Goal: Book appointment/travel/reservation

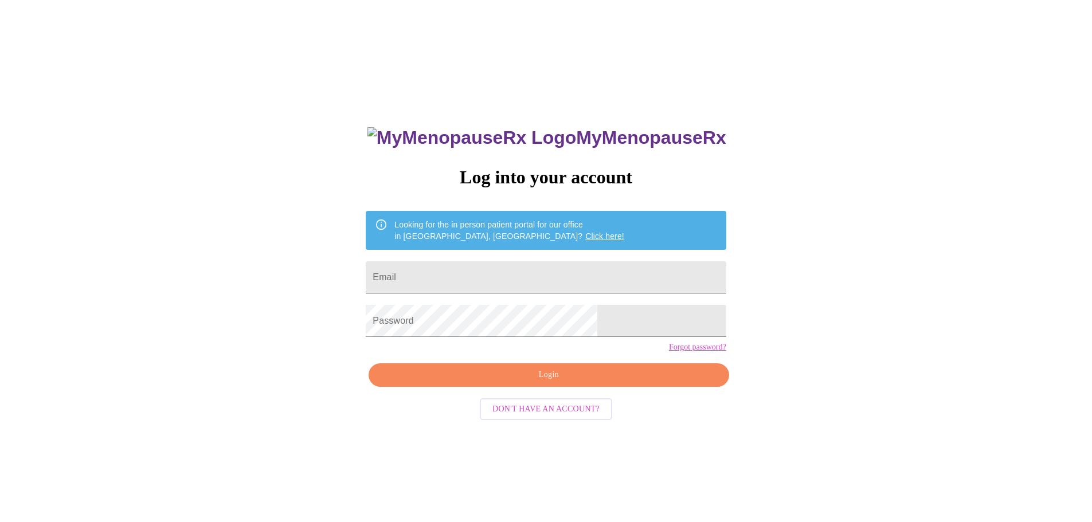
click at [531, 277] on input "Email" at bounding box center [546, 277] width 360 height 32
type input "[EMAIL_ADDRESS][DOMAIN_NAME]"
click at [577, 382] on span "Login" at bounding box center [549, 375] width 334 height 14
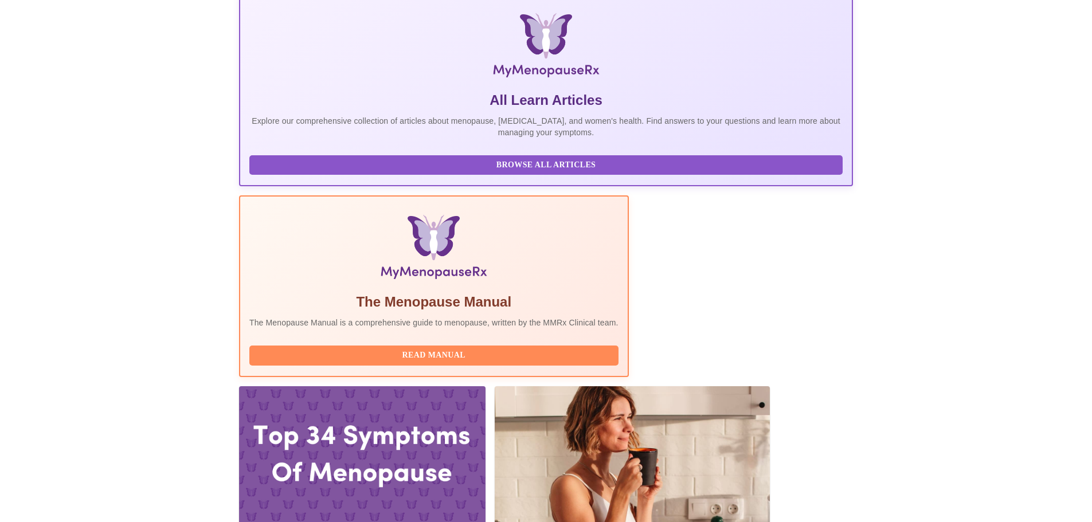
scroll to position [172, 0]
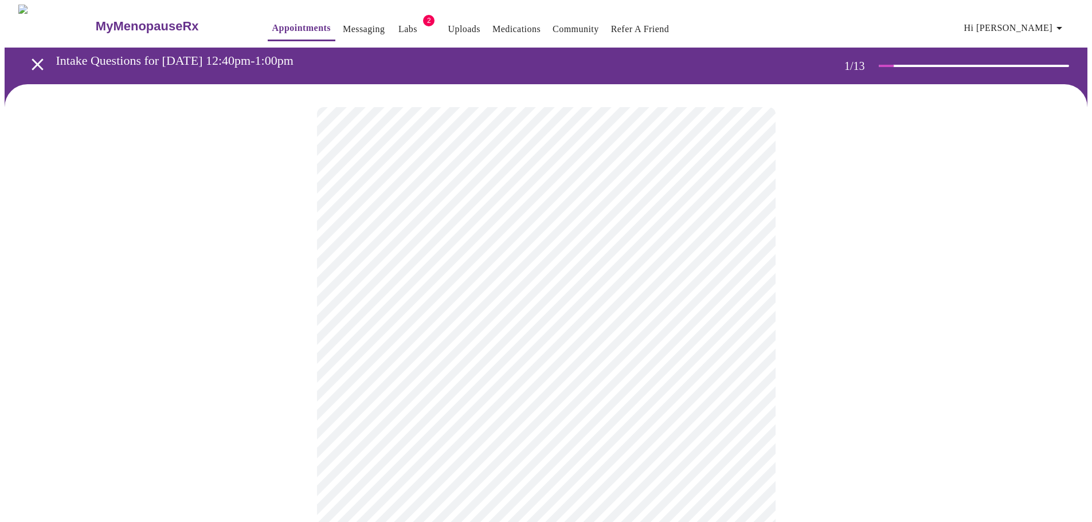
click at [556, 240] on body "MyMenopauseRx Appointments Messaging Labs 2 Uploads Medications Community Refer…" at bounding box center [546, 528] width 1083 height 1047
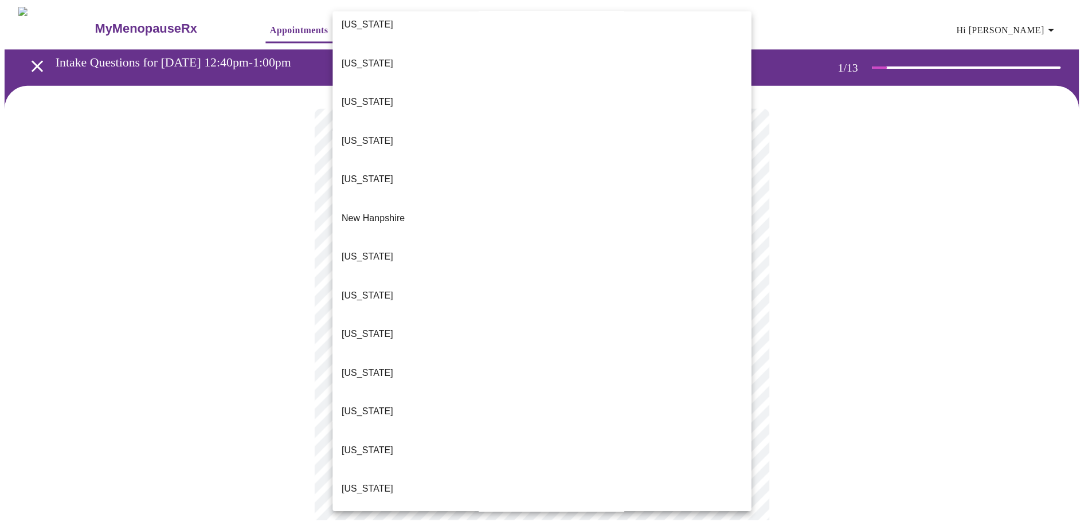
scroll to position [917, 0]
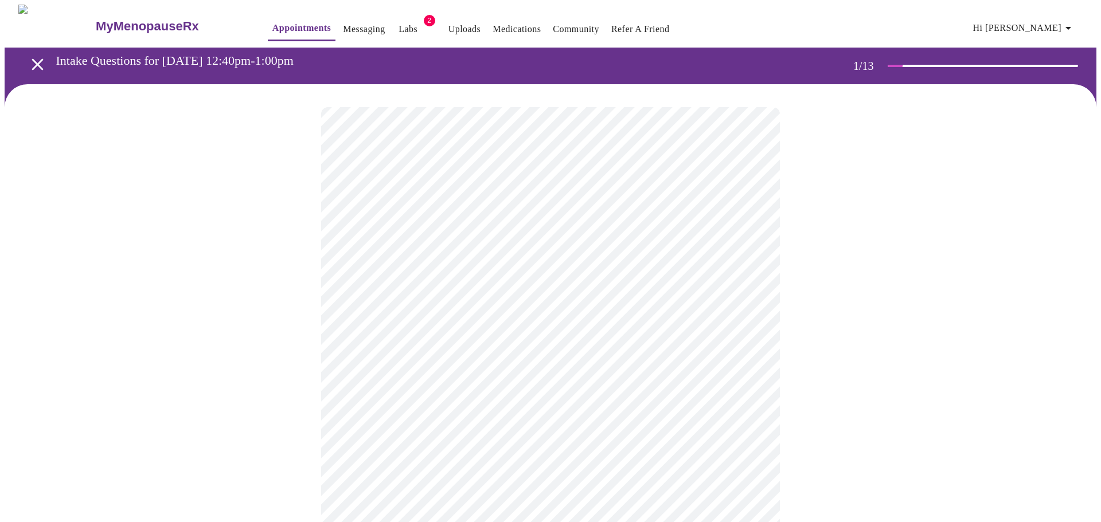
click at [418, 333] on body "MyMenopauseRx Appointments Messaging Labs 2 Uploads Medications Community Refer…" at bounding box center [551, 525] width 1092 height 1041
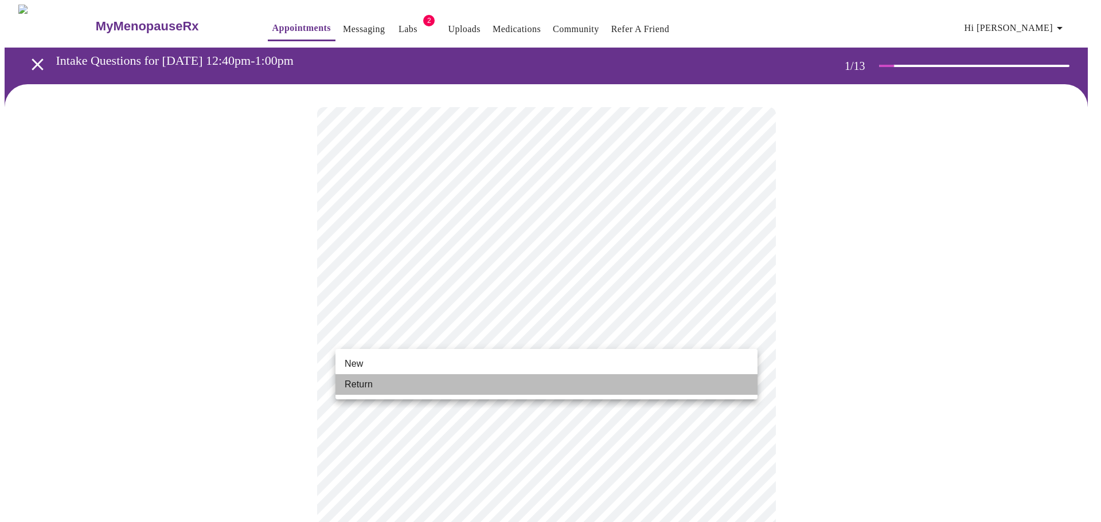
click at [369, 381] on span "Return" at bounding box center [359, 385] width 28 height 14
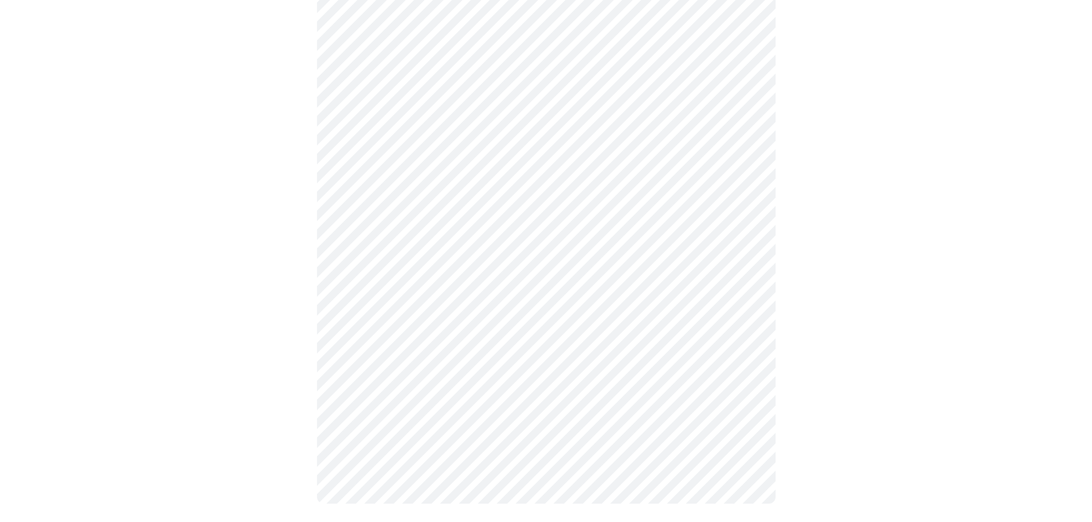
scroll to position [0, 0]
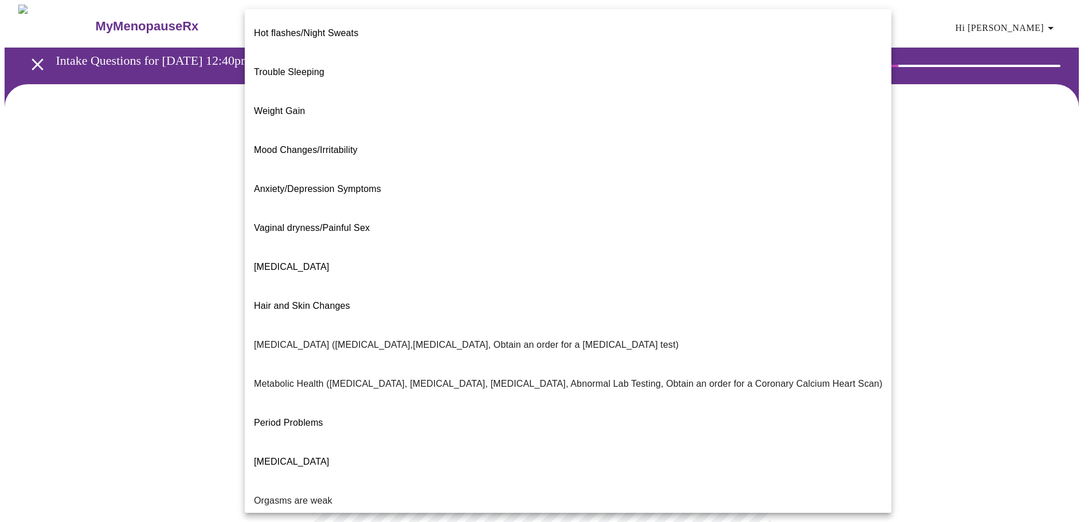
click at [445, 230] on body "MyMenopauseRx Appointments Messaging Labs 2 Uploads Medications Community Refer…" at bounding box center [546, 349] width 1083 height 689
click at [304, 92] on li "Weight Gain" at bounding box center [568, 111] width 647 height 39
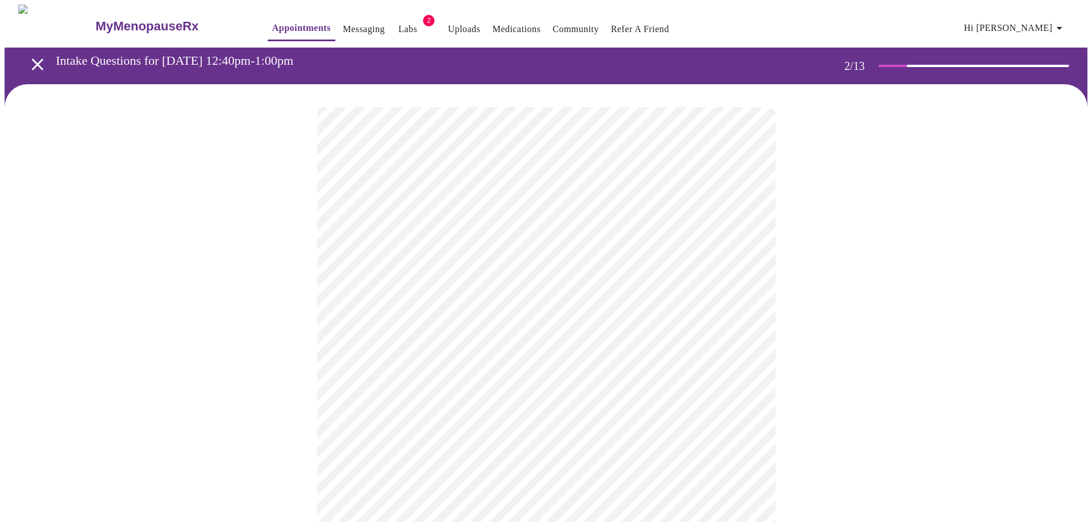
click at [441, 345] on body "MyMenopauseRx Appointments Messaging Labs 2 Uploads Medications Community Refer…" at bounding box center [546, 346] width 1083 height 682
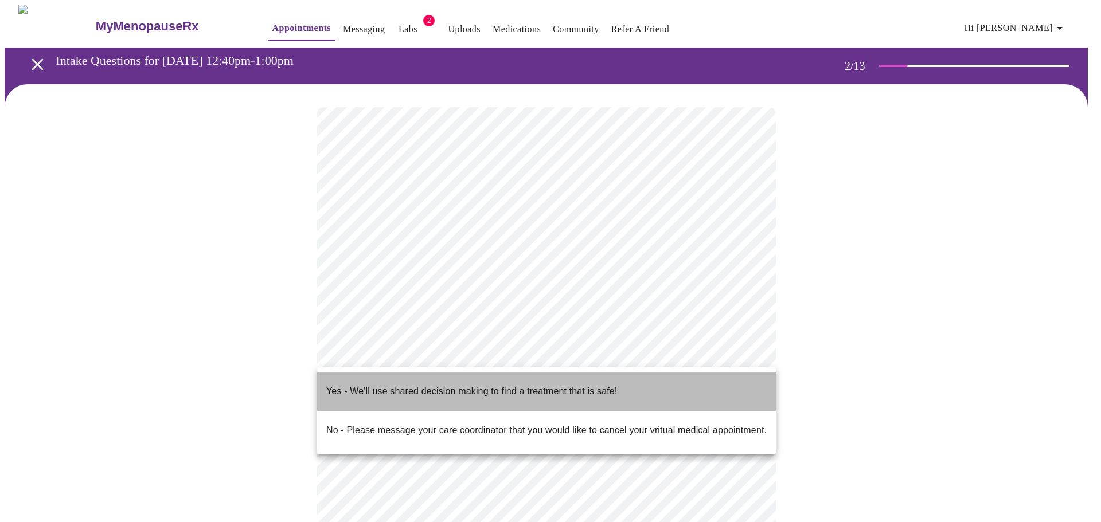
click at [600, 385] on p "Yes - We'll use shared decision making to find a treatment that is safe!" at bounding box center [471, 392] width 291 height 14
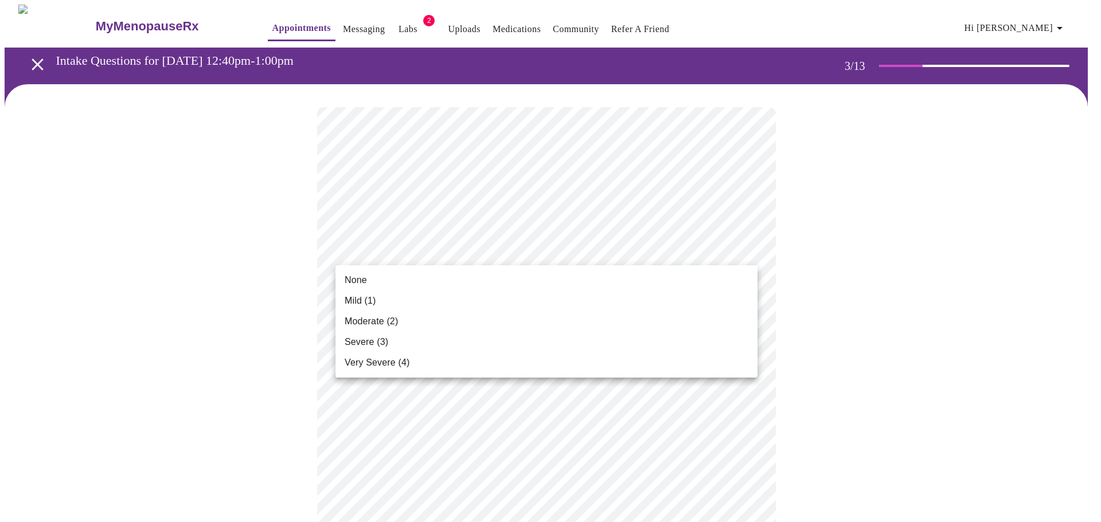
click at [362, 298] on span "Mild (1)" at bounding box center [361, 301] width 32 height 14
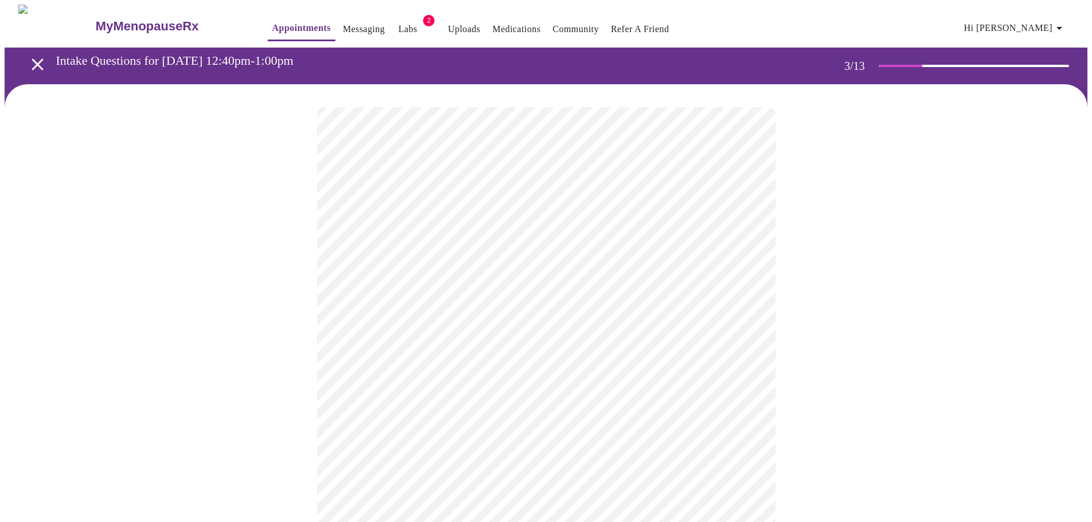
scroll to position [57, 0]
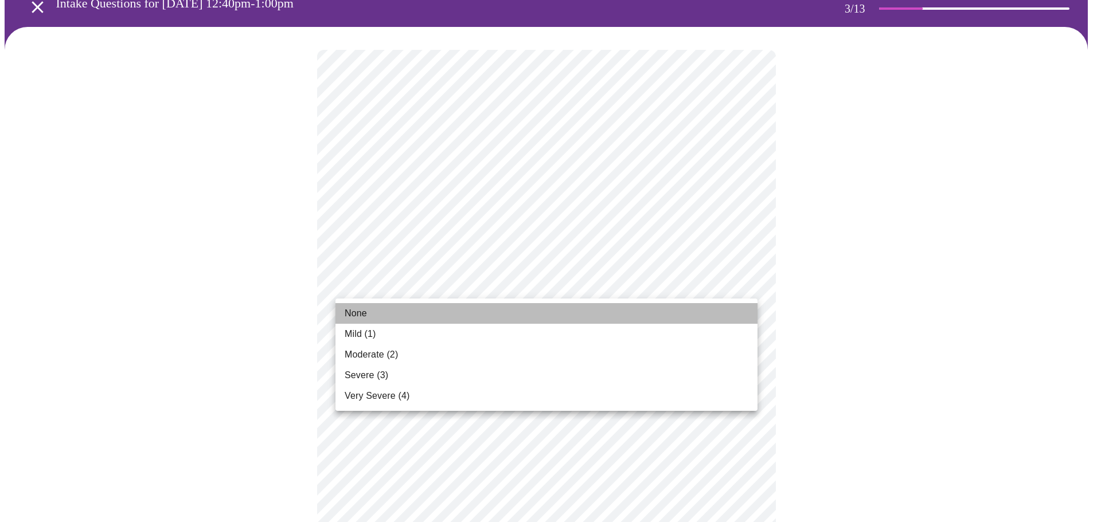
click at [357, 310] on span "None" at bounding box center [356, 314] width 22 height 14
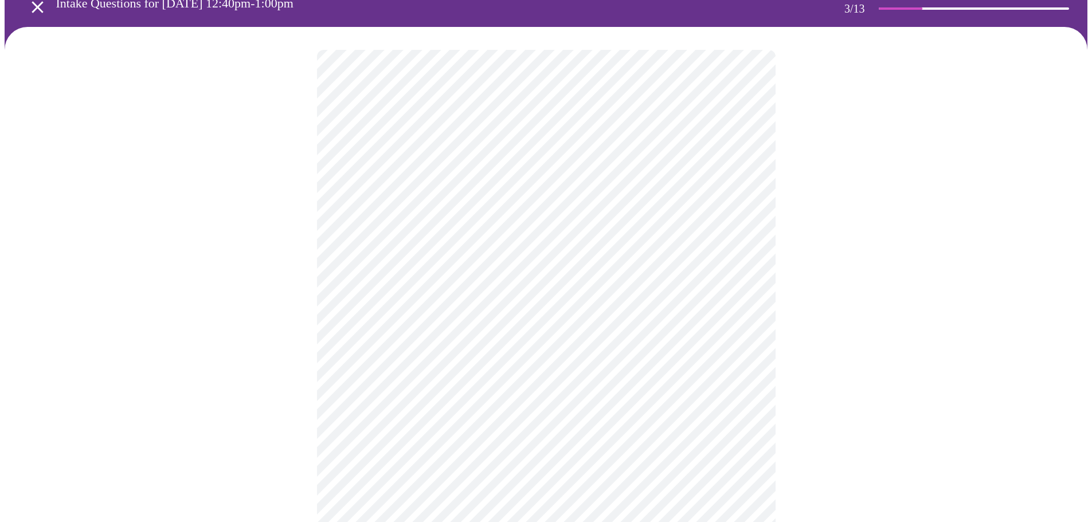
scroll to position [172, 0]
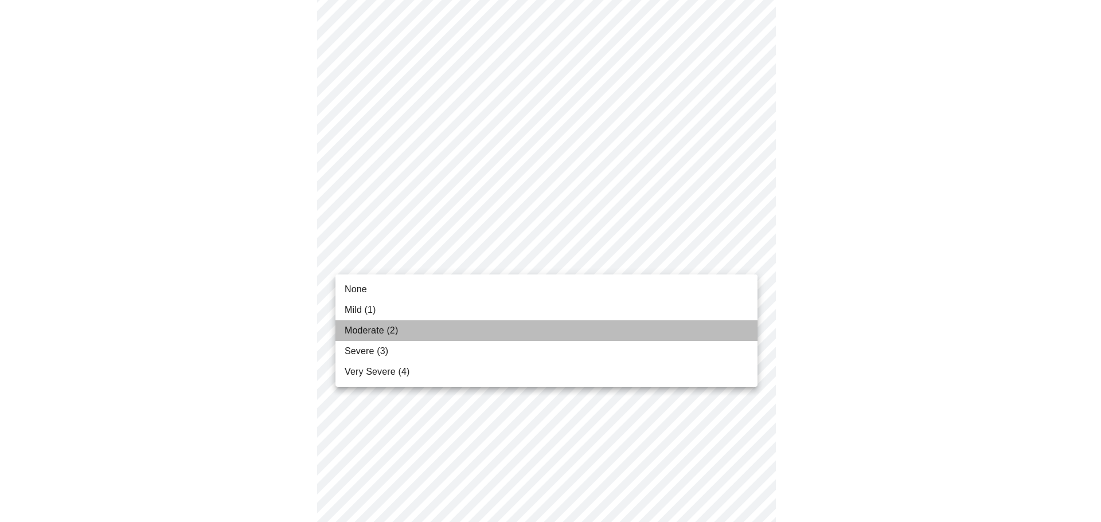
click at [367, 327] on span "Moderate (2)" at bounding box center [371, 331] width 53 height 14
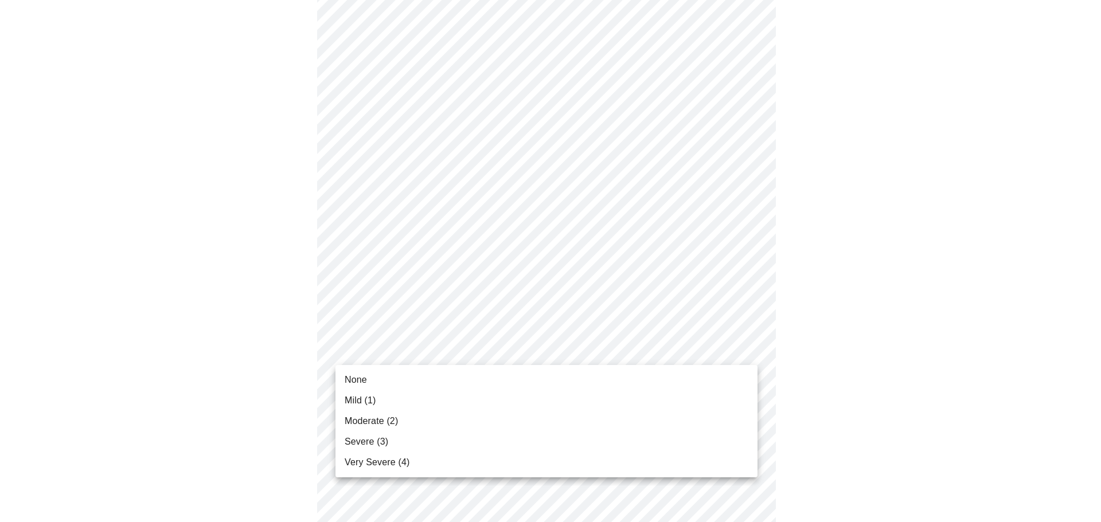
click at [363, 379] on span "None" at bounding box center [356, 380] width 22 height 14
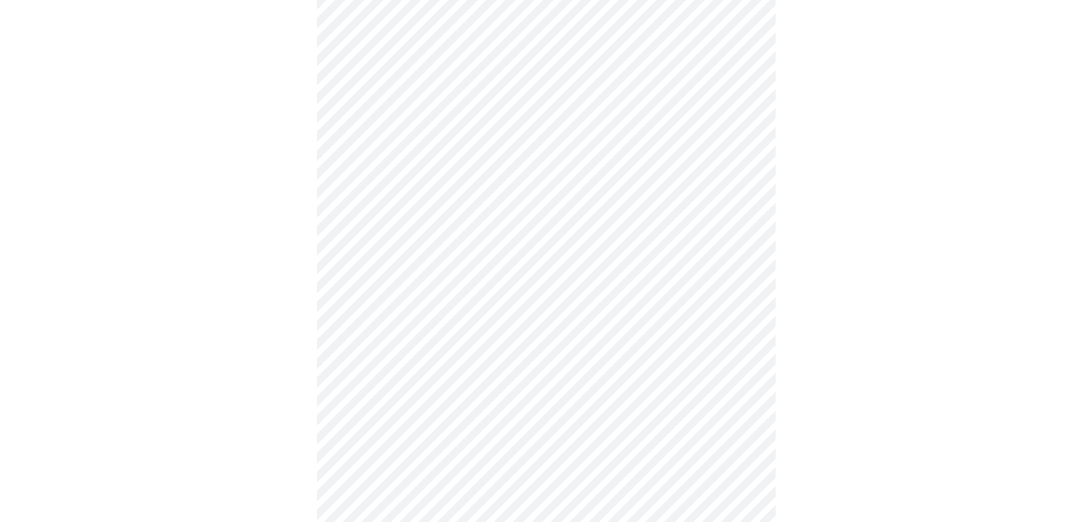
scroll to position [287, 0]
click at [459, 299] on body "MyMenopauseRx Appointments Messaging Labs 2 Uploads Medications Community Refer…" at bounding box center [551, 448] width 1092 height 1461
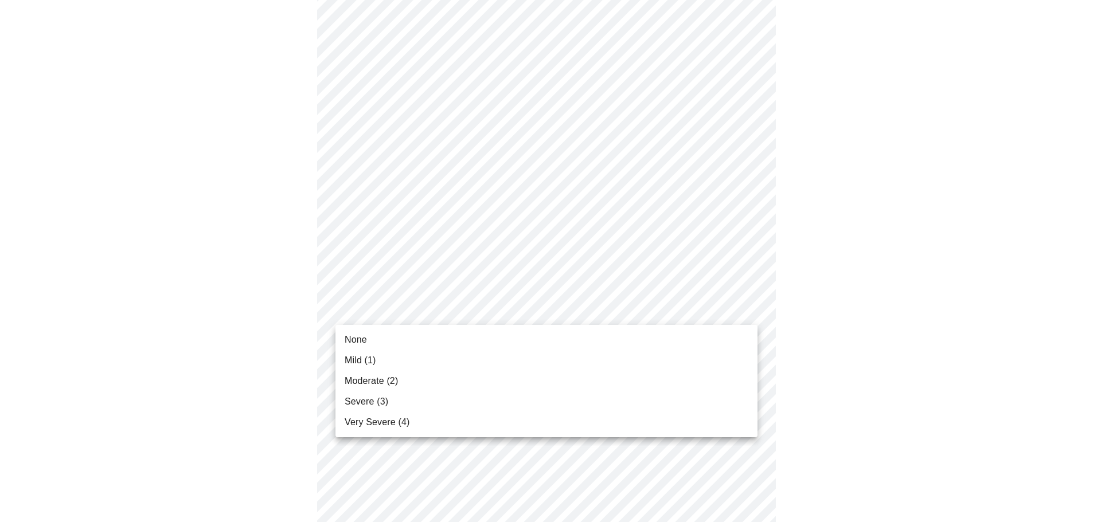
click at [373, 341] on li "None" at bounding box center [546, 340] width 422 height 21
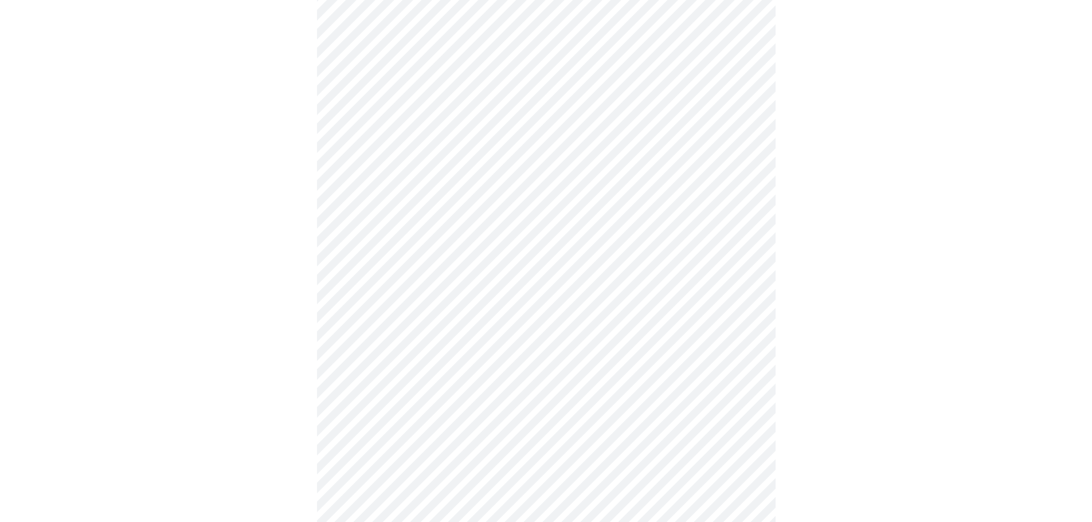
scroll to position [401, 0]
click at [429, 264] on body "MyMenopauseRx Appointments Messaging Labs 2 Uploads Medications Community Refer…" at bounding box center [546, 325] width 1083 height 1445
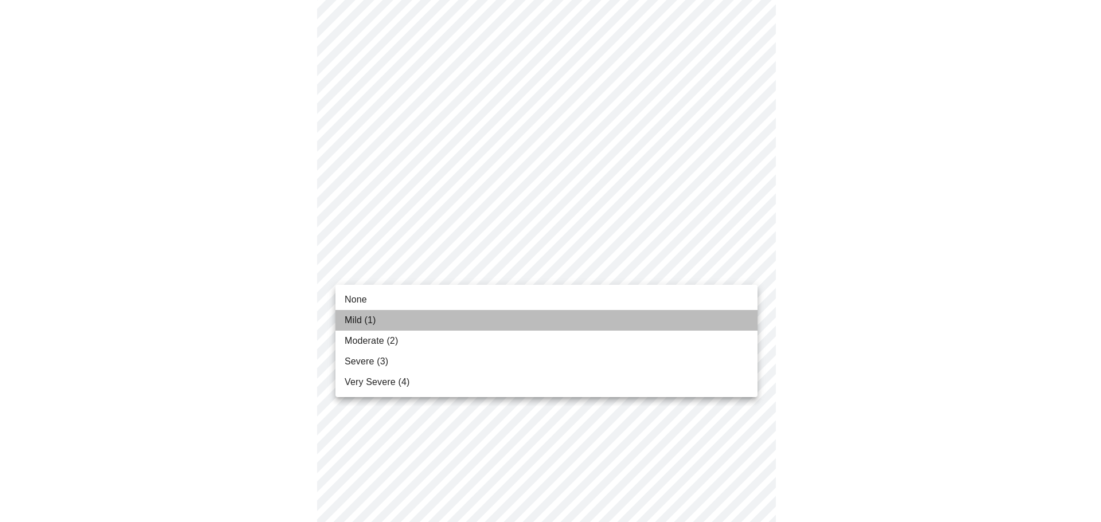
click at [351, 319] on span "Mild (1)" at bounding box center [361, 321] width 32 height 14
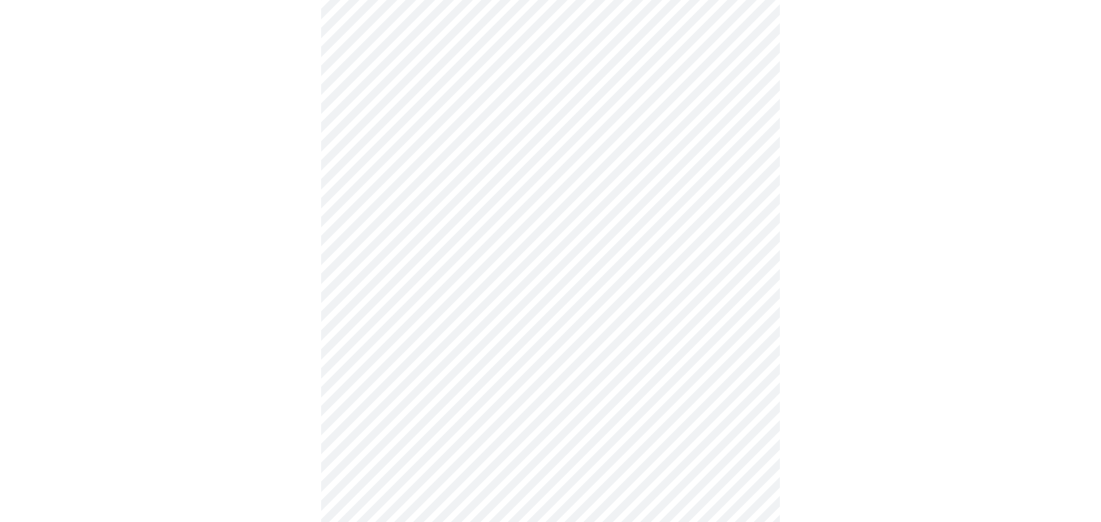
click at [388, 353] on body "MyMenopauseRx Appointments Messaging Labs 2 Uploads Medications Community Refer…" at bounding box center [551, 317] width 1092 height 1429
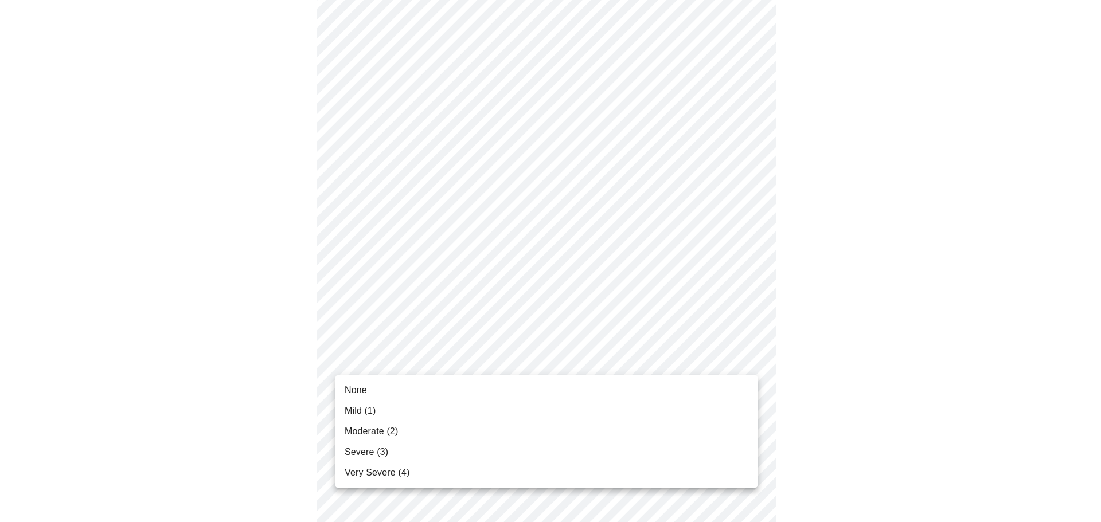
click at [372, 432] on span "Moderate (2)" at bounding box center [371, 432] width 53 height 14
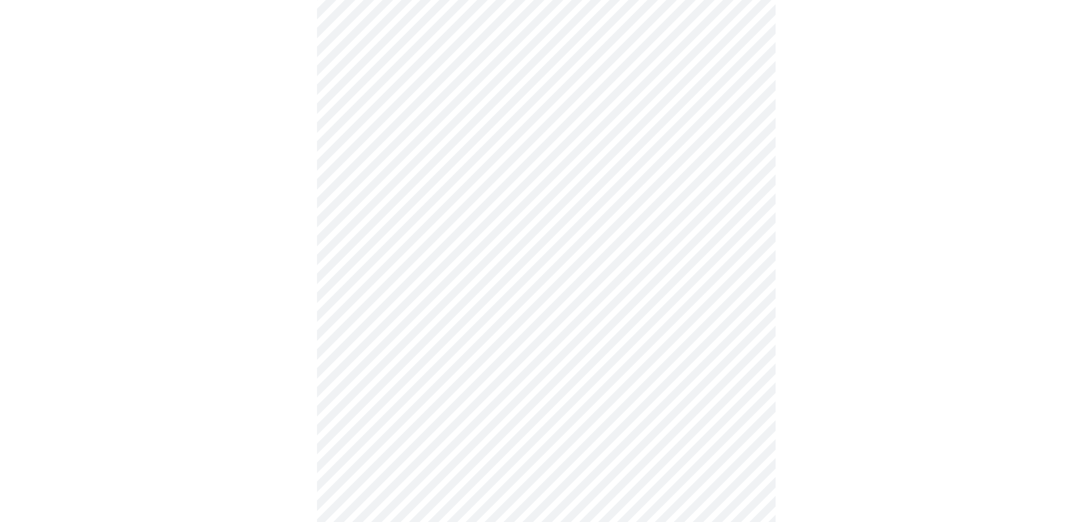
scroll to position [516, 0]
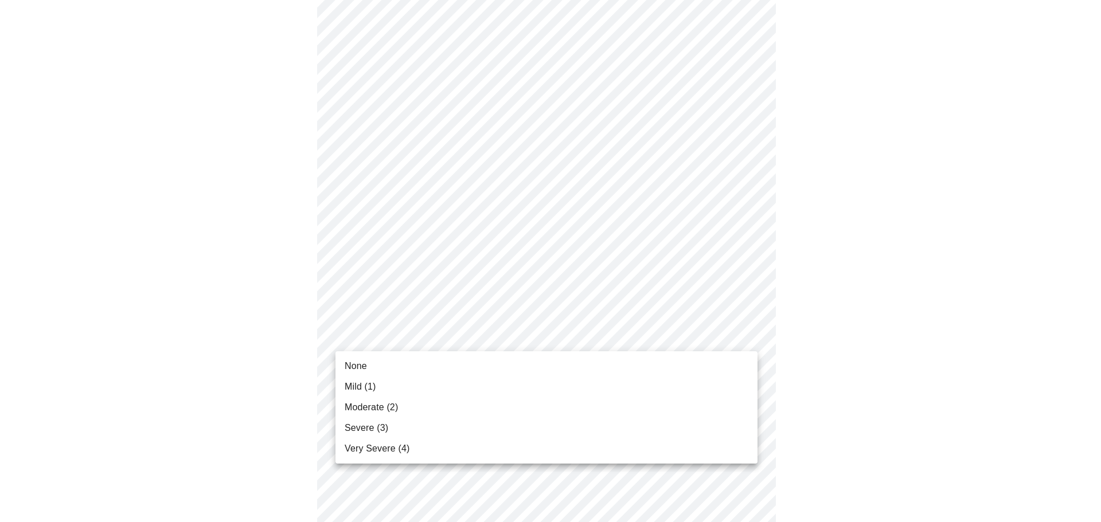
click at [411, 339] on body "MyMenopauseRx Appointments Messaging Labs 2 Uploads Medications Community Refer…" at bounding box center [551, 195] width 1092 height 1413
click at [356, 384] on span "Mild (1)" at bounding box center [361, 387] width 32 height 14
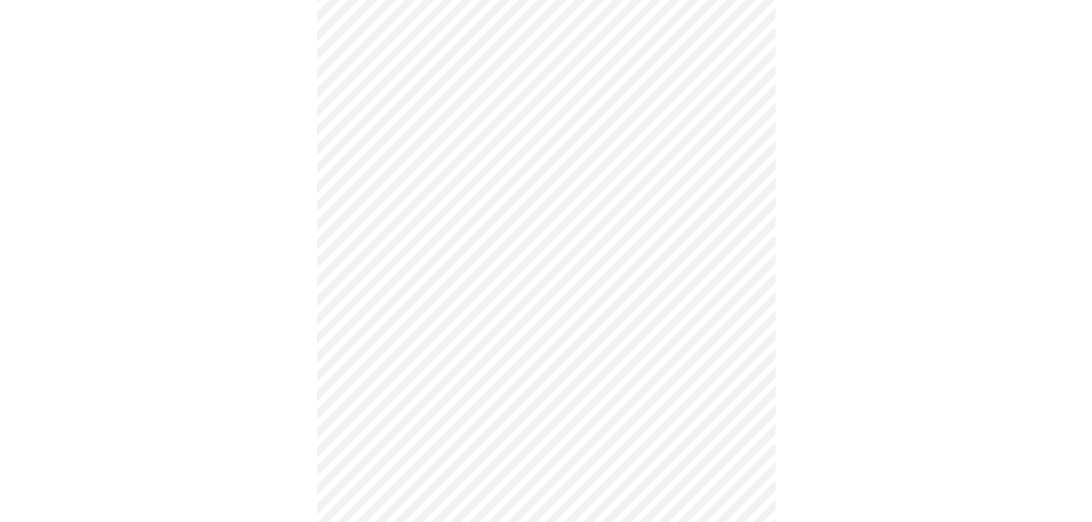
scroll to position [631, 0]
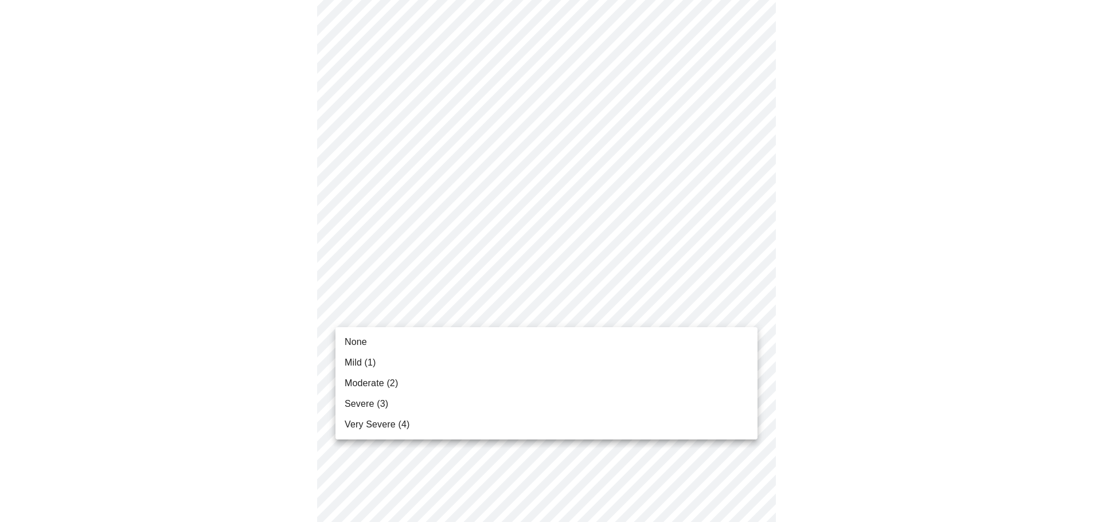
click at [406, 308] on body "MyMenopauseRx Appointments Messaging Labs 2 Uploads Medications Community Refer…" at bounding box center [551, 72] width 1092 height 1397
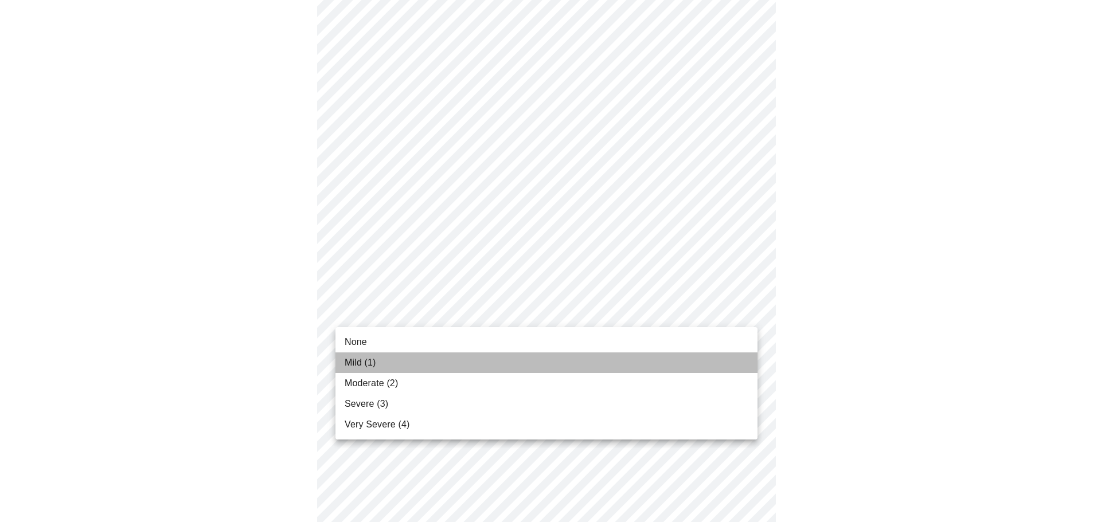
click at [375, 363] on span "Mild (1)" at bounding box center [361, 363] width 32 height 14
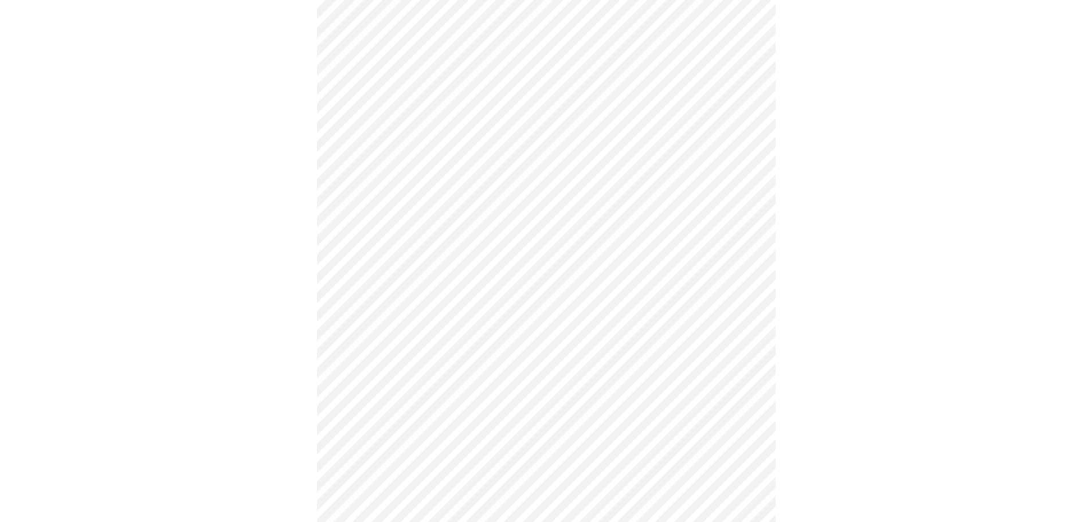
scroll to position [745, 0]
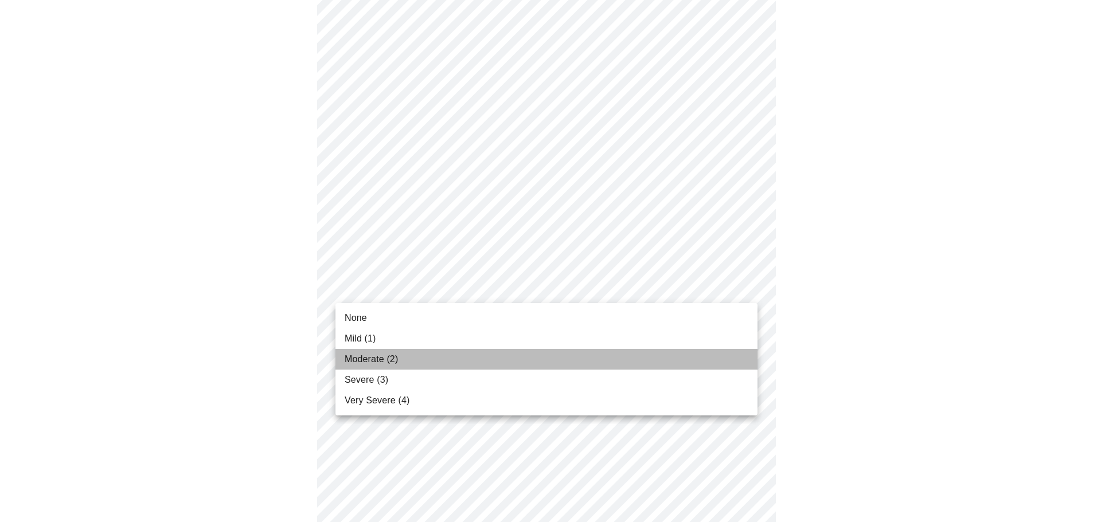
click at [370, 357] on span "Moderate (2)" at bounding box center [371, 360] width 53 height 14
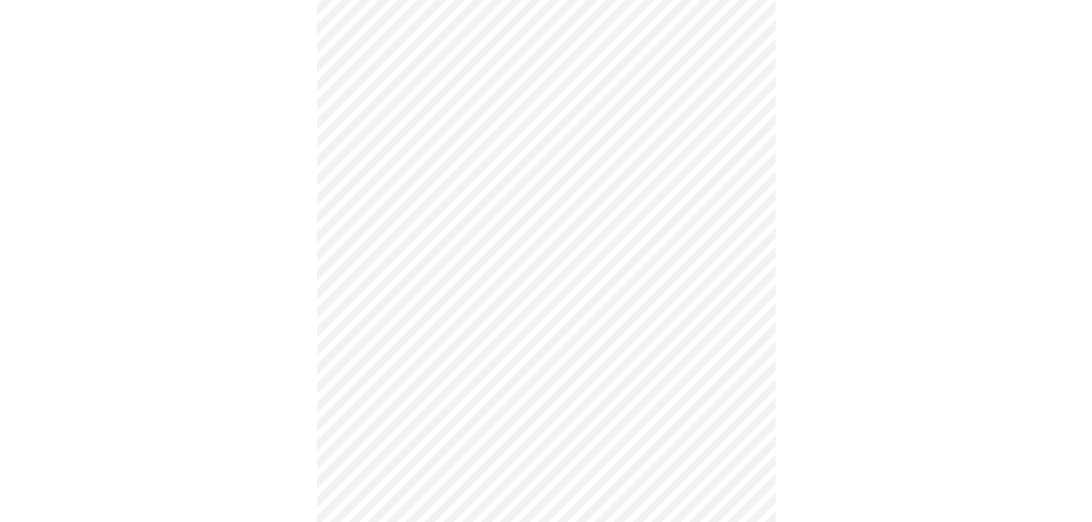
scroll to position [803, 0]
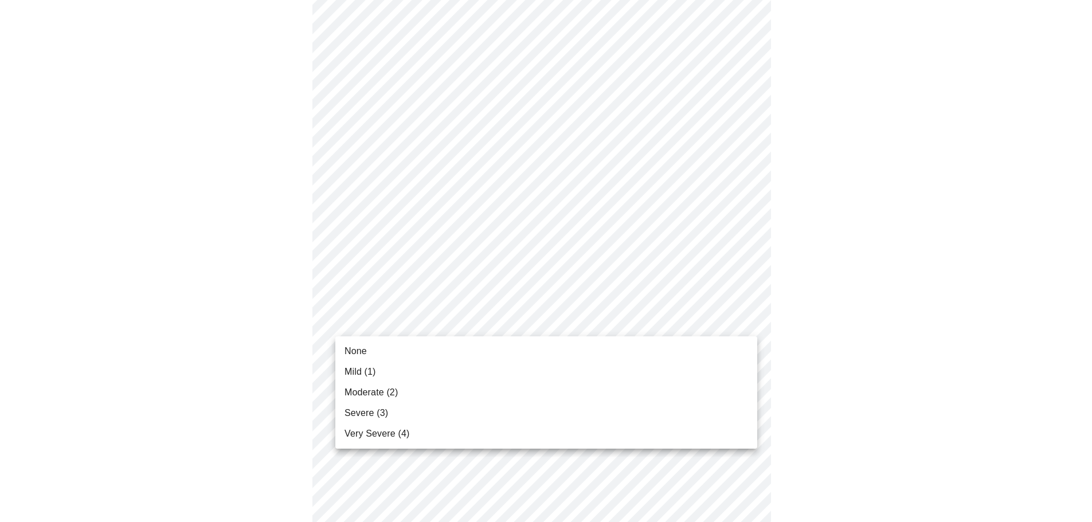
click at [370, 392] on span "Moderate (2)" at bounding box center [371, 393] width 53 height 14
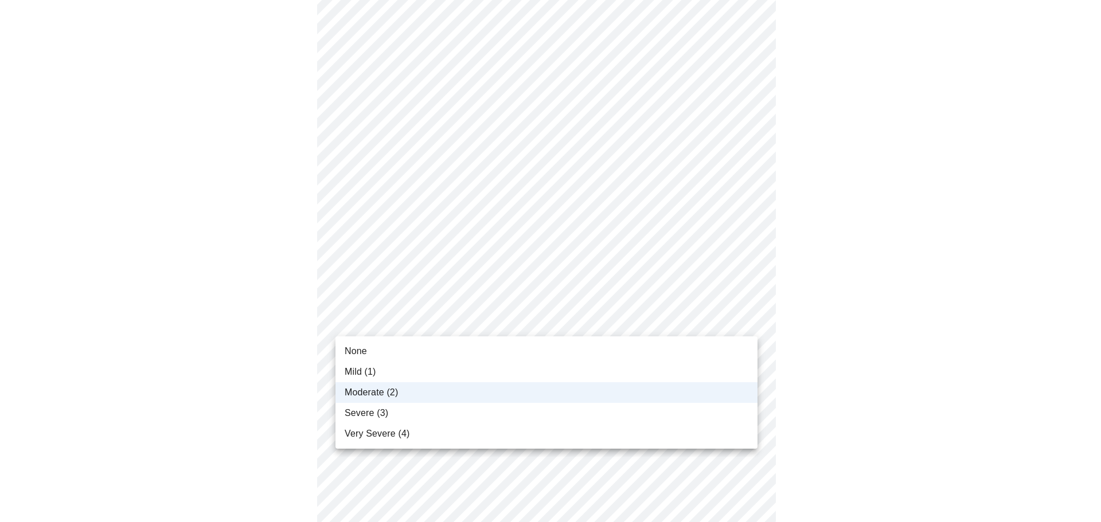
click at [369, 388] on span "Moderate (2)" at bounding box center [371, 393] width 53 height 14
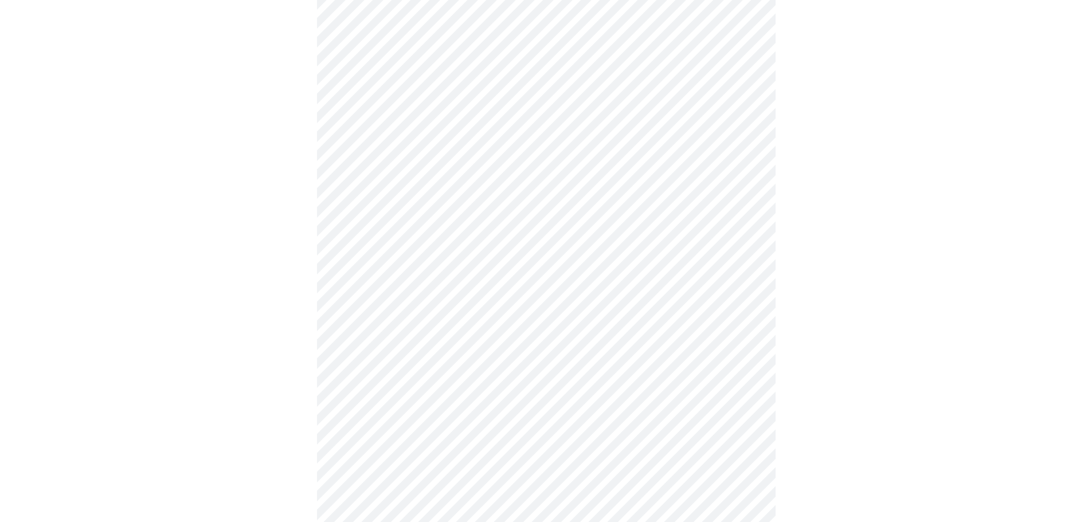
scroll to position [401, 0]
click at [408, 304] on body "MyMenopauseRx Appointments Messaging Labs 2 Uploads Medications Community Refer…" at bounding box center [546, 169] width 1083 height 1132
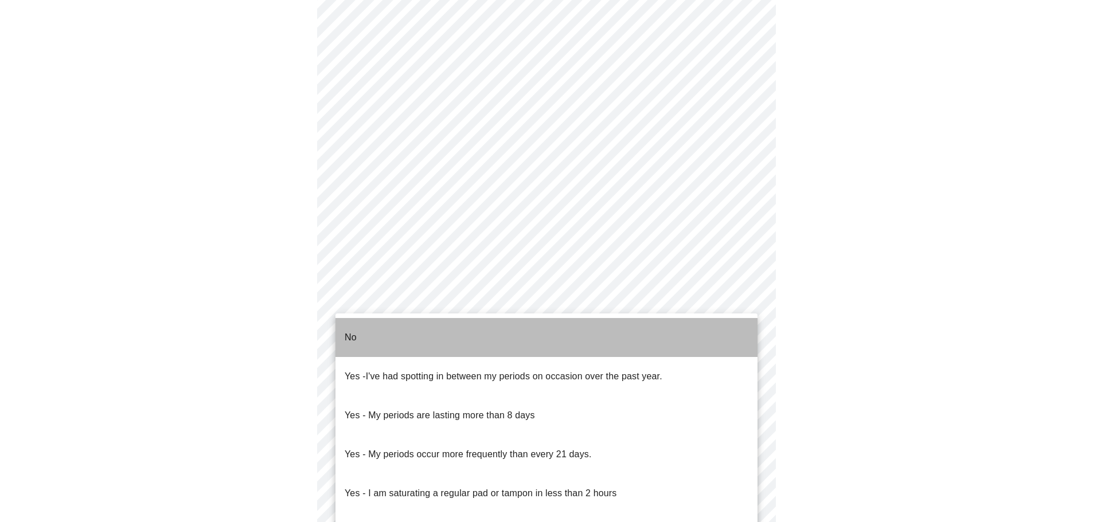
click at [390, 328] on li "No" at bounding box center [546, 337] width 422 height 39
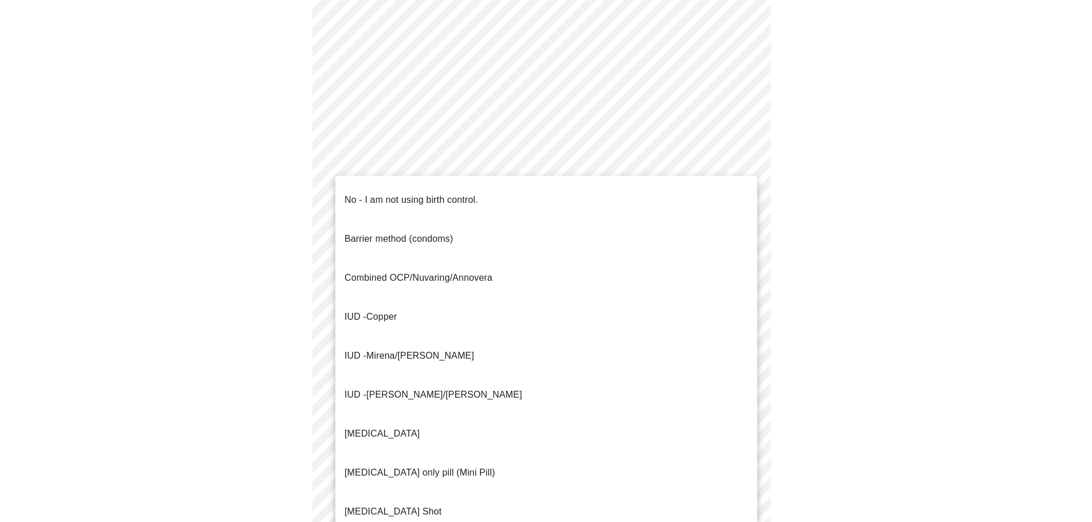
click at [411, 380] on body "MyMenopauseRx Appointments Messaging Labs 2 Uploads Medications Community Refer…" at bounding box center [546, 165] width 1083 height 1125
click at [393, 193] on p "No - I am not using birth control." at bounding box center [412, 200] width 134 height 14
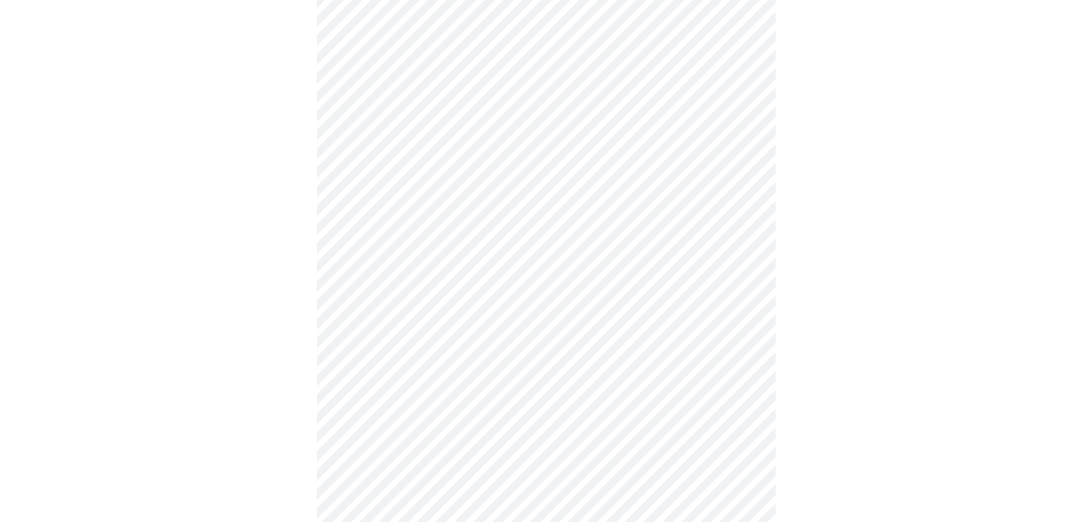
scroll to position [573, 0]
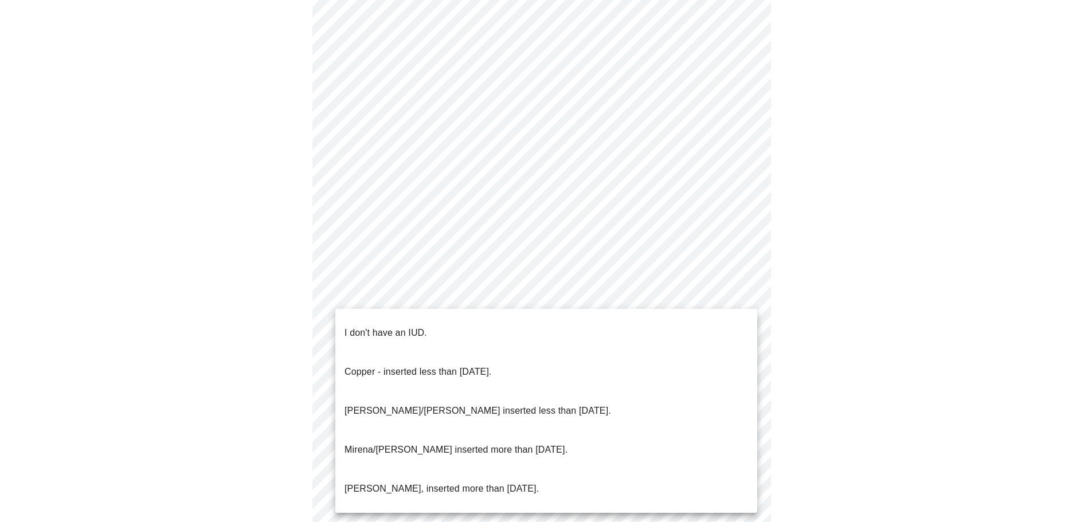
click at [381, 326] on p "I don't have an IUD." at bounding box center [386, 333] width 83 height 14
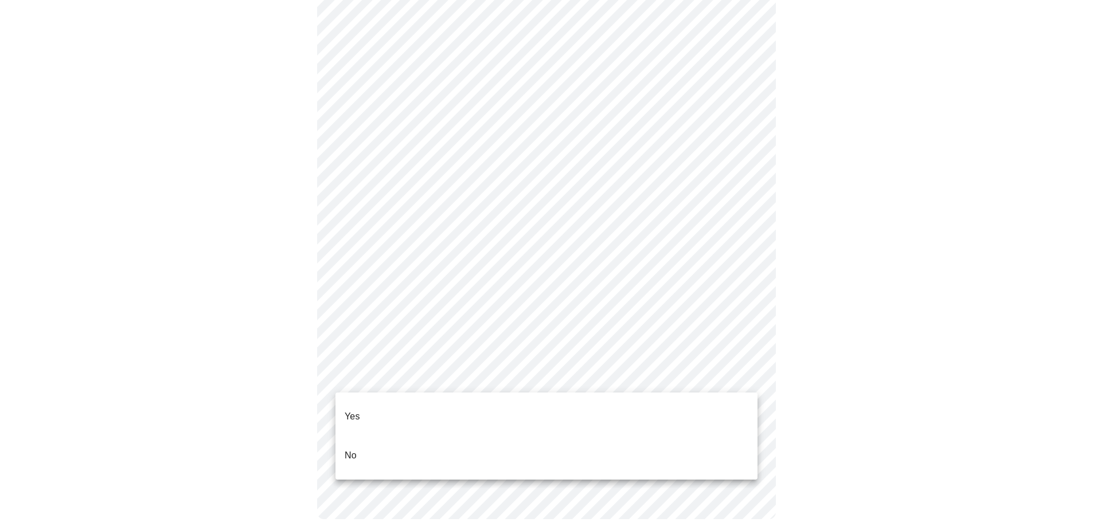
click at [359, 436] on li "No" at bounding box center [546, 455] width 422 height 39
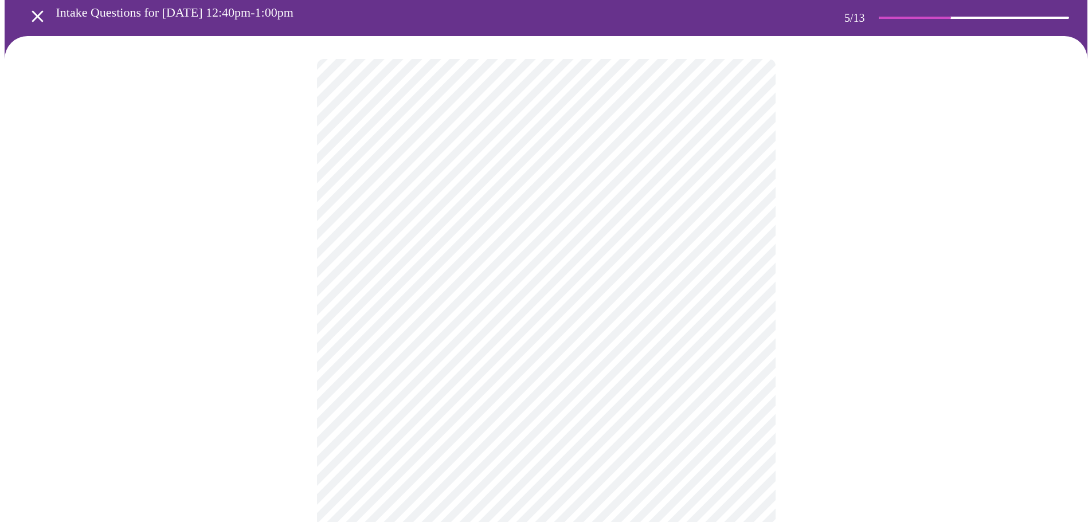
scroll to position [115, 0]
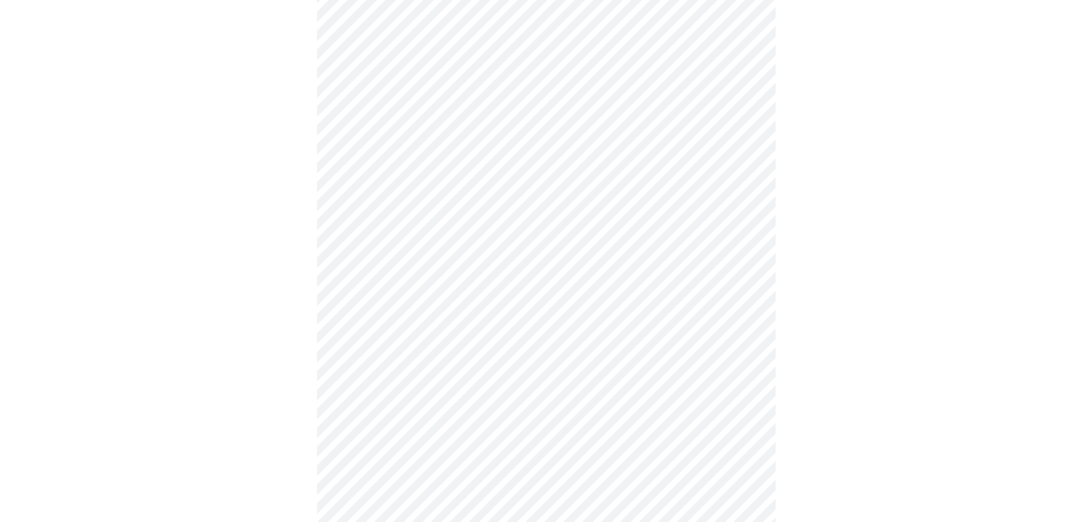
click at [440, 286] on body "MyMenopauseRx Appointments Messaging Labs 2 Uploads Medications Community Refer…" at bounding box center [546, 313] width 1083 height 847
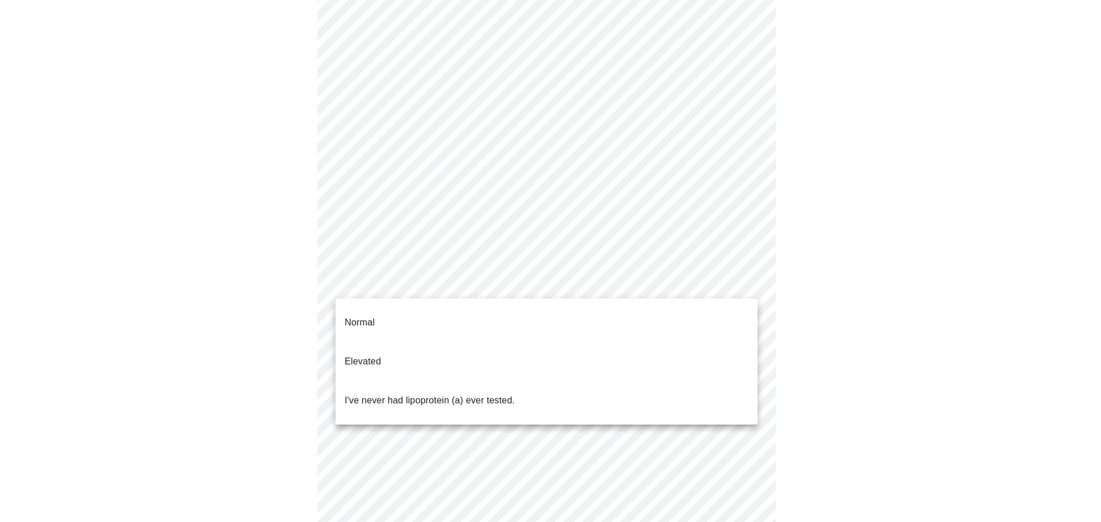
click at [447, 89] on div at bounding box center [550, 261] width 1101 height 522
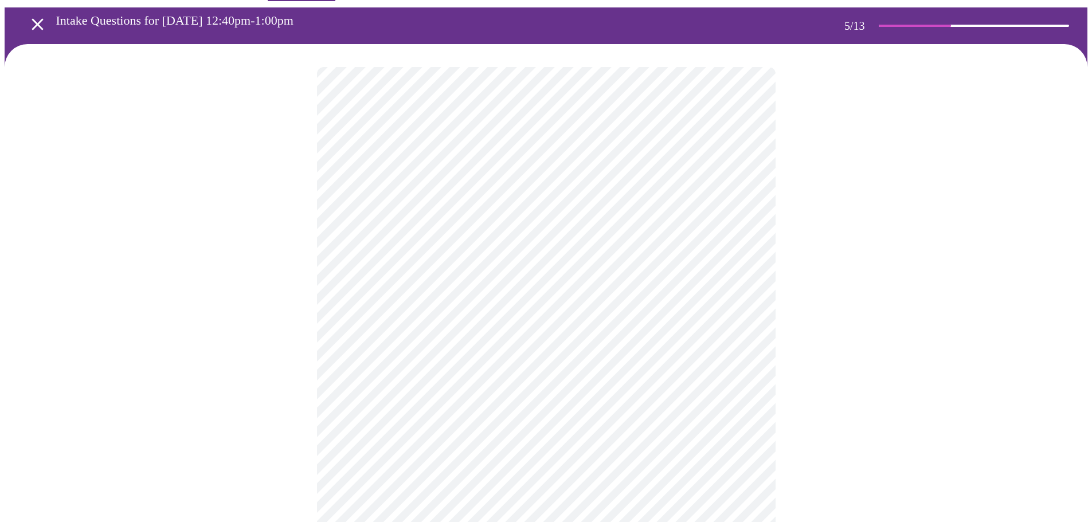
scroll to position [57, 0]
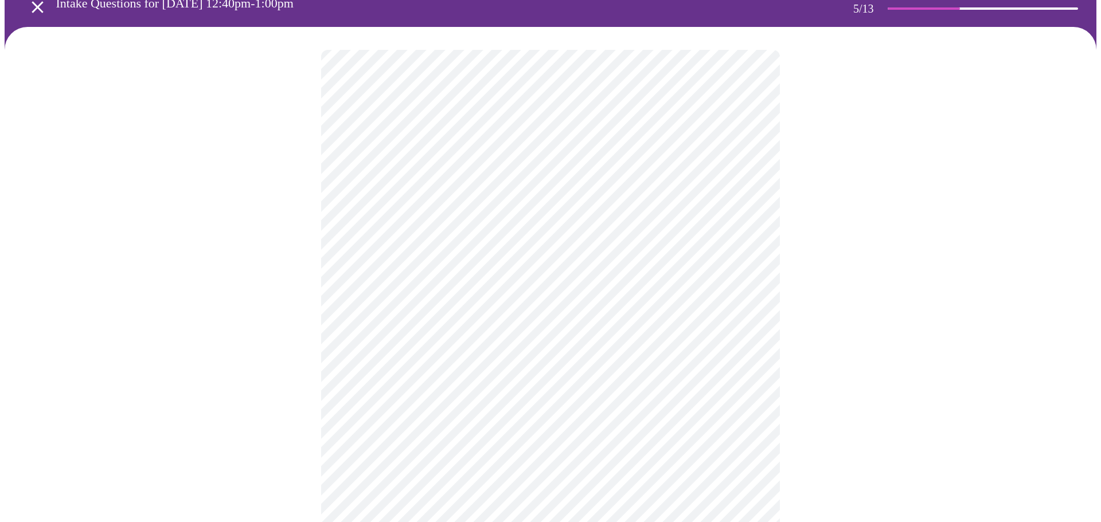
click at [404, 345] on body "MyMenopauseRx Appointments Messaging Labs 2 Uploads Medications Community Refer…" at bounding box center [551, 370] width 1092 height 847
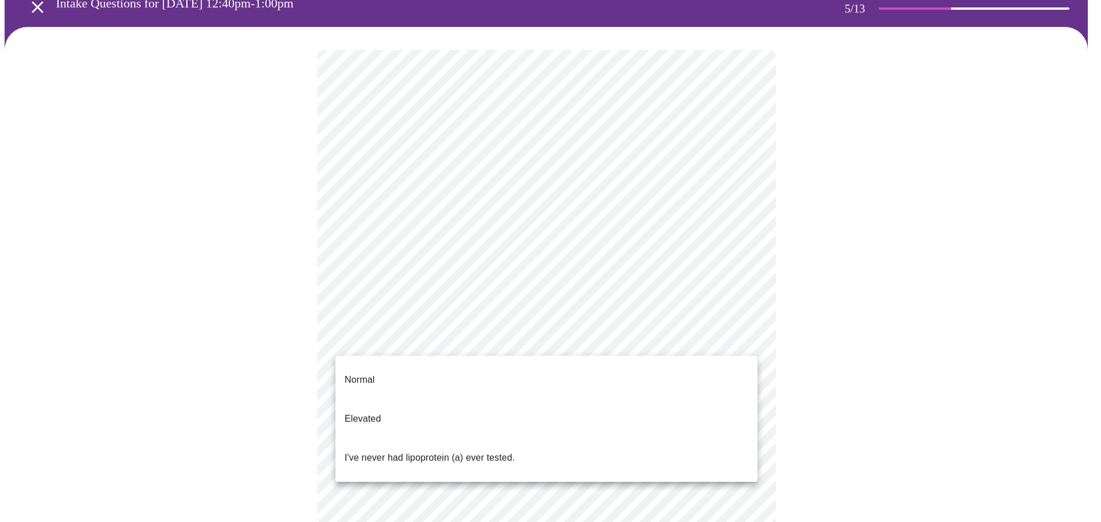
click at [373, 373] on p "Normal" at bounding box center [360, 380] width 30 height 14
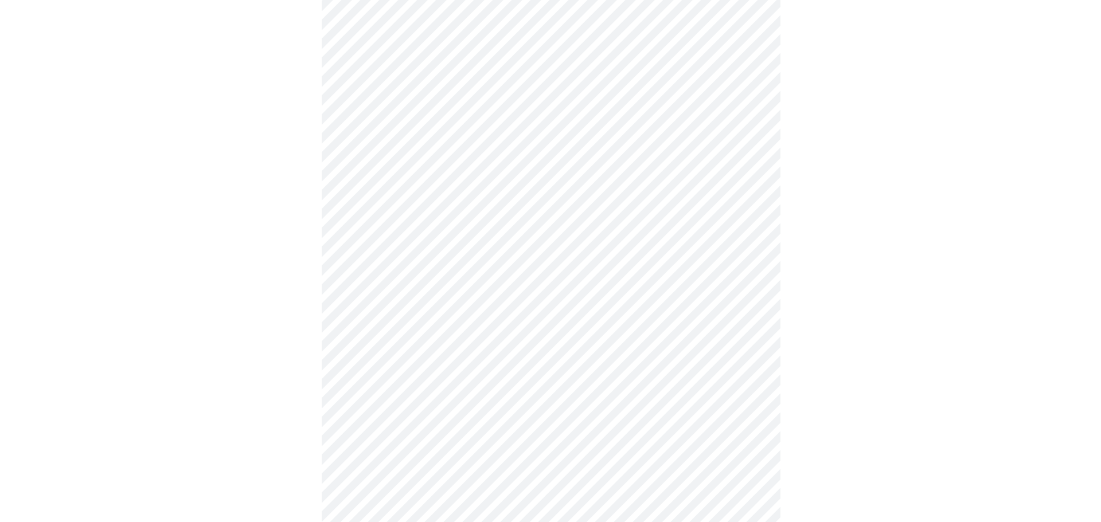
scroll to position [3130, 0]
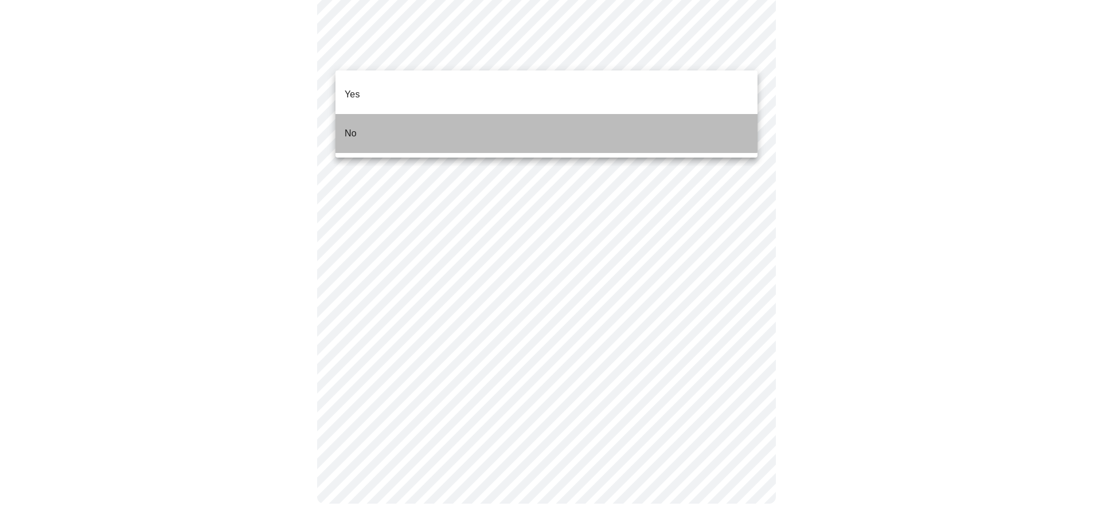
click at [365, 114] on li "No" at bounding box center [546, 133] width 422 height 39
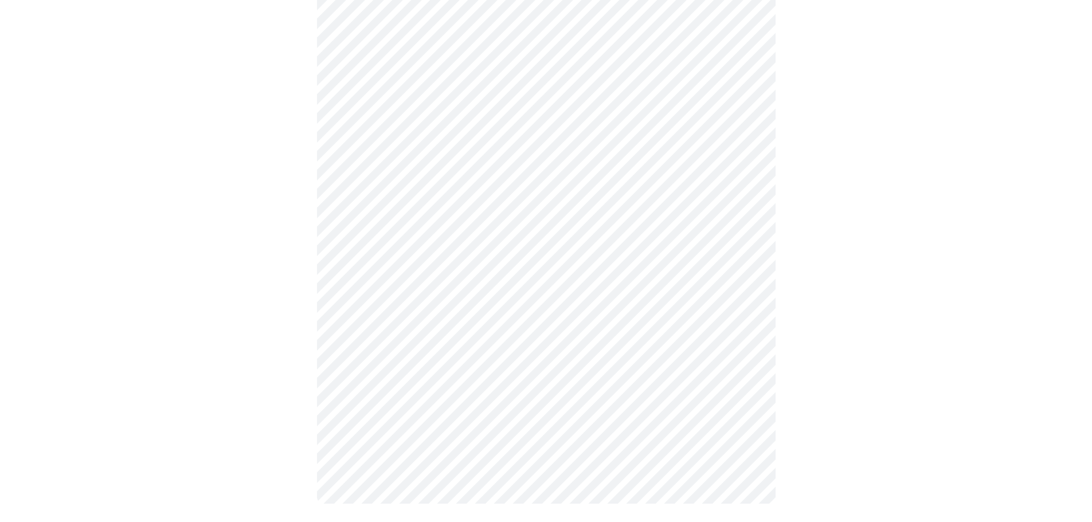
scroll to position [0, 0]
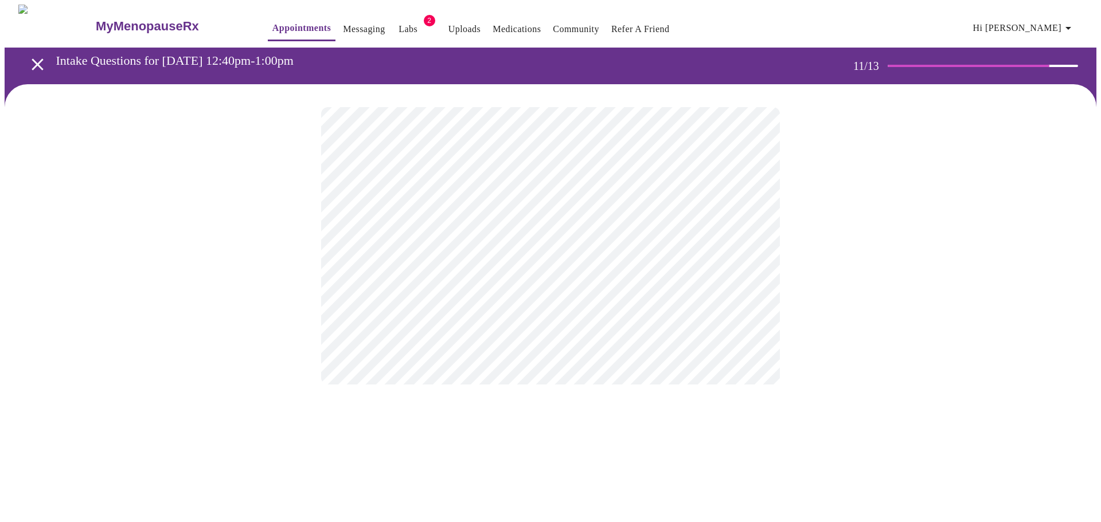
click at [315, 271] on div at bounding box center [551, 245] width 1092 height 323
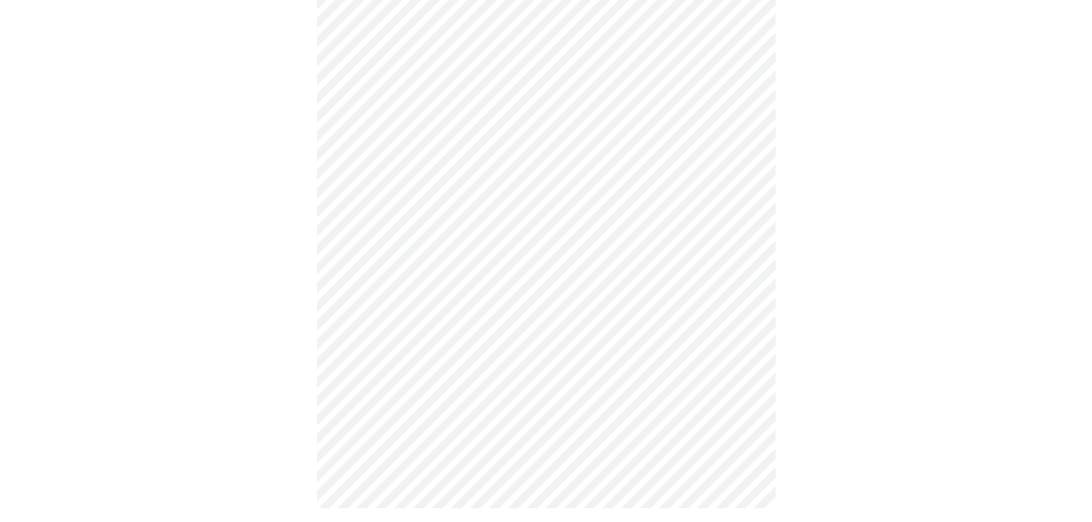
scroll to position [529, 0]
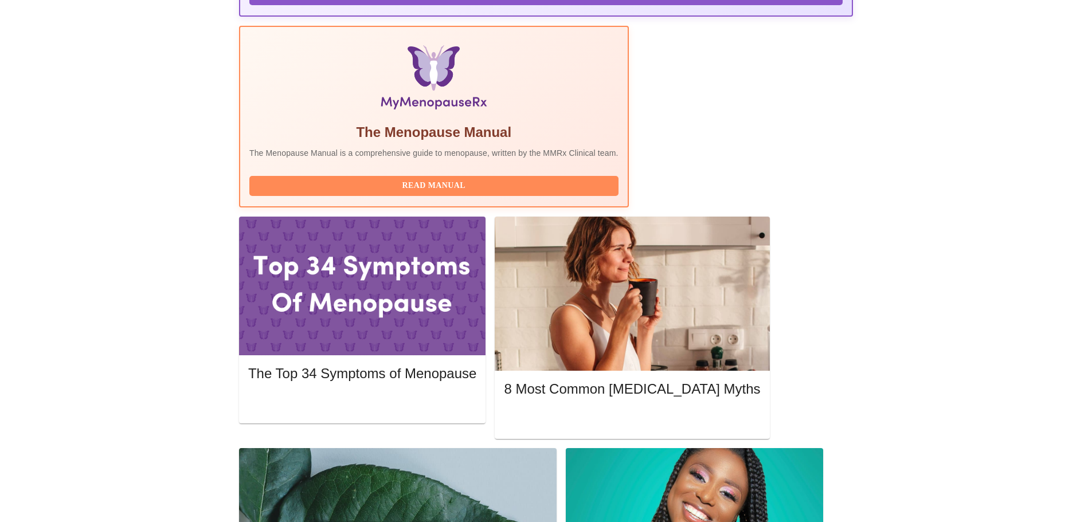
scroll to position [344, 0]
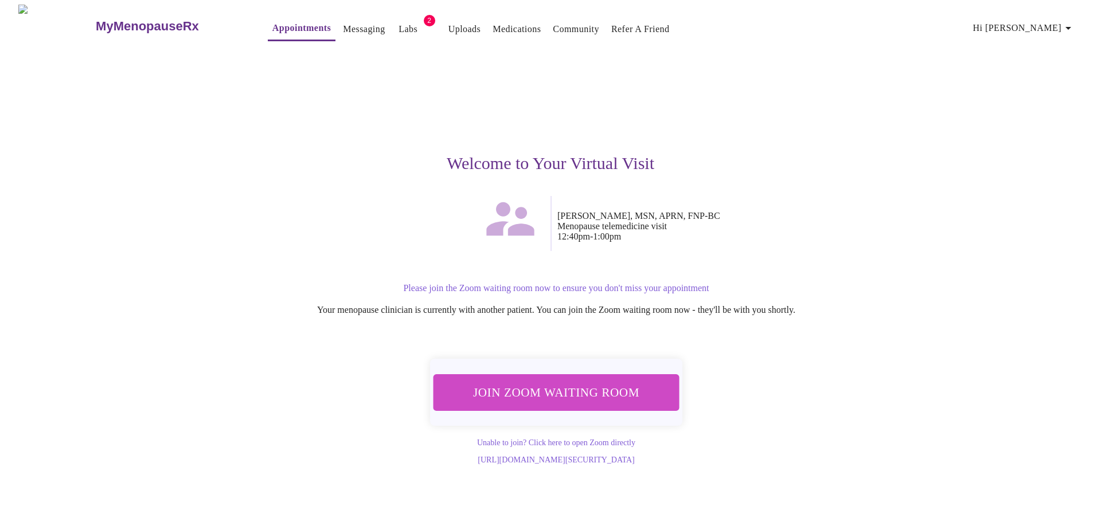
click at [595, 385] on span "Join Zoom Waiting Room" at bounding box center [556, 392] width 216 height 21
